Goal: Information Seeking & Learning: Learn about a topic

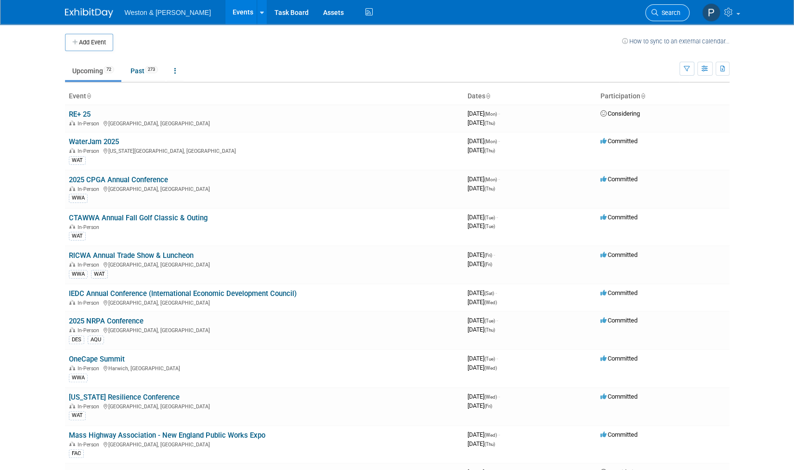
click at [663, 10] on span "Search" at bounding box center [669, 12] width 22 height 7
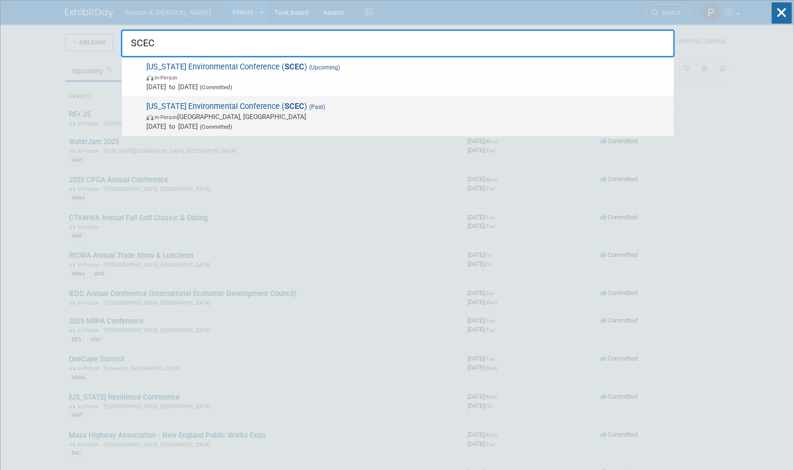
type input "SCEC"
click at [402, 118] on span "In-Person [GEOGRAPHIC_DATA], [GEOGRAPHIC_DATA]" at bounding box center [407, 117] width 523 height 10
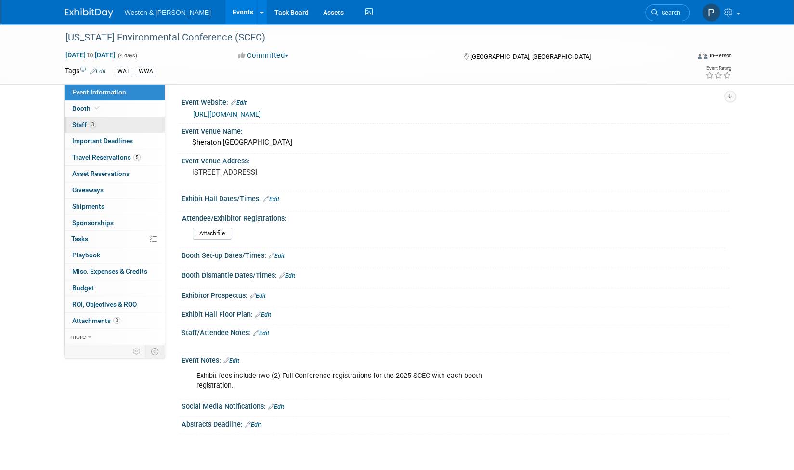
click at [108, 123] on link "3 Staff 3" at bounding box center [115, 125] width 100 height 16
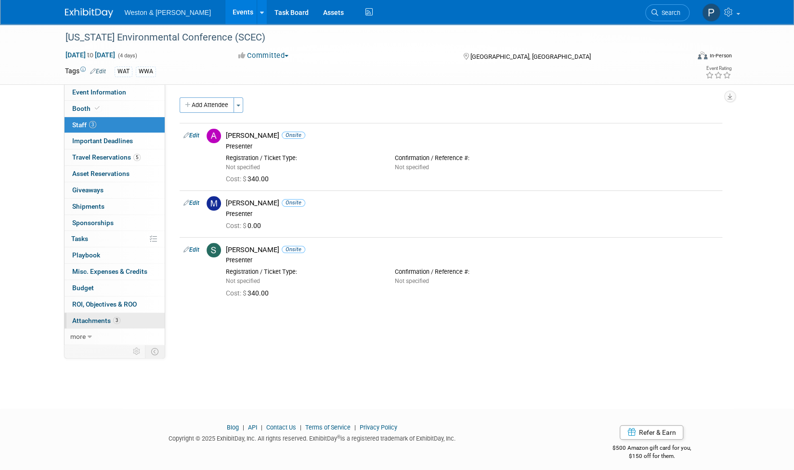
click at [107, 319] on span "Attachments 3" at bounding box center [96, 320] width 48 height 8
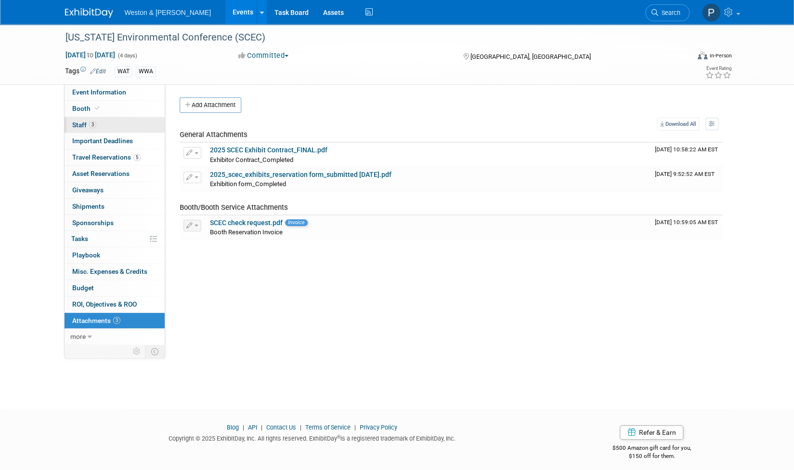
click at [113, 126] on link "3 Staff 3" at bounding box center [115, 125] width 100 height 16
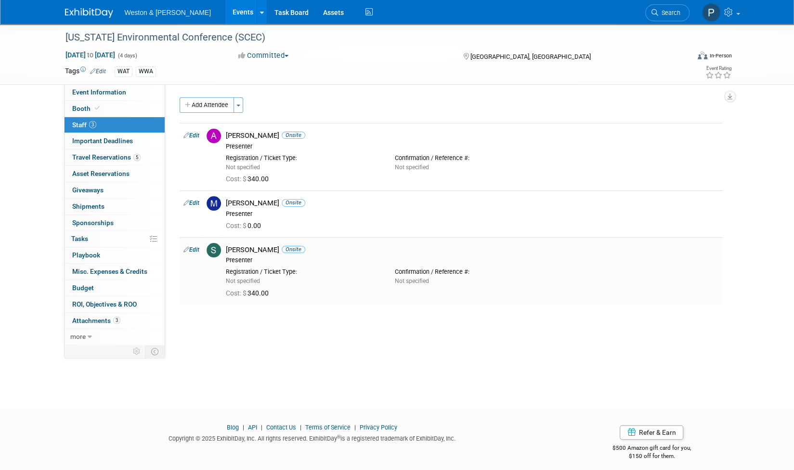
click at [335, 278] on div "Not specified" at bounding box center [303, 280] width 155 height 9
click at [258, 294] on span "Cost: $ 340.00" at bounding box center [249, 293] width 47 height 8
click at [245, 269] on div "Registration / Ticket Type:" at bounding box center [303, 272] width 155 height 8
click at [90, 333] on icon at bounding box center [90, 336] width 4 height 7
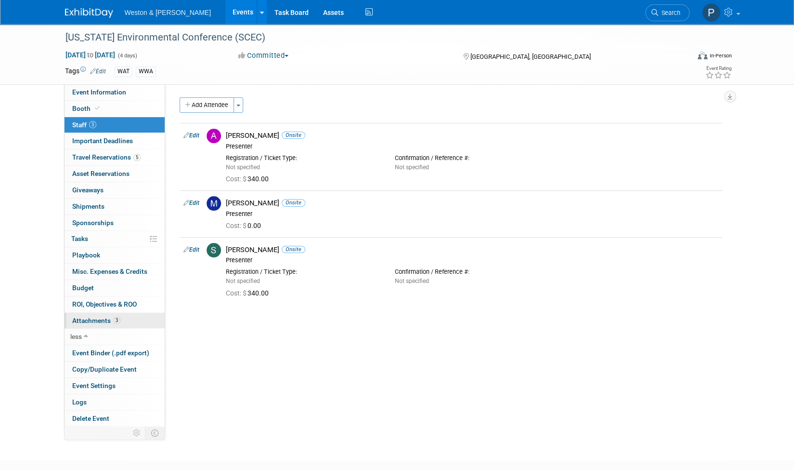
click at [104, 317] on span "Attachments 3" at bounding box center [96, 320] width 48 height 8
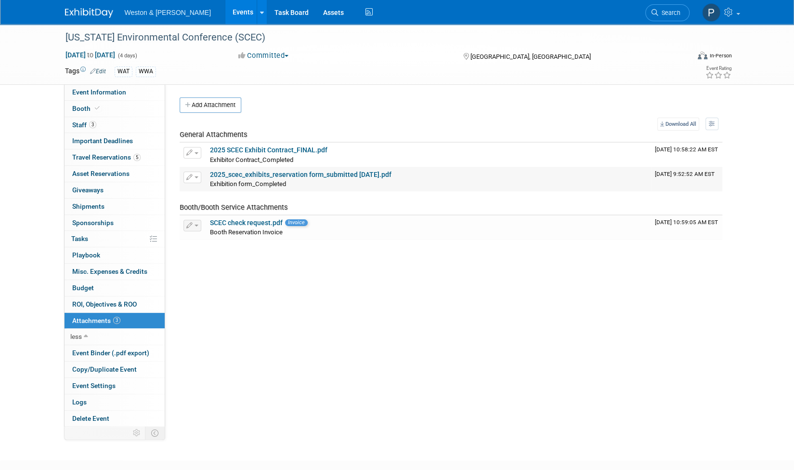
click at [351, 179] on div "Exhibition form_Completed Exhibition form_Completed X" at bounding box center [428, 184] width 437 height 10
